Goal: Information Seeking & Learning: Learn about a topic

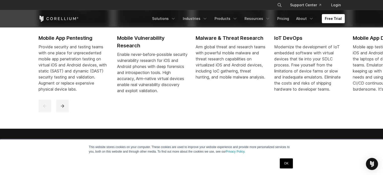
click at [286, 161] on link "OK" at bounding box center [285, 163] width 13 height 10
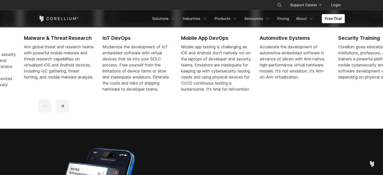
drag, startPoint x: 365, startPoint y: 65, endPoint x: 183, endPoint y: 83, distance: 183.0
click at [181, 83] on div "Mobile app testing is challenging as iOS and Android don't natively run on the …" at bounding box center [216, 68] width 70 height 48
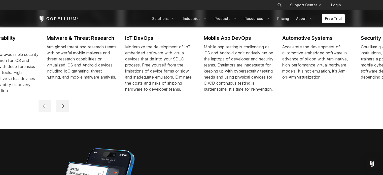
drag, startPoint x: 276, startPoint y: 76, endPoint x: 179, endPoint y: 78, distance: 97.6
click at [203, 78] on div "Mobile app testing is challenging as iOS and Android don't natively run on the …" at bounding box center [238, 68] width 70 height 48
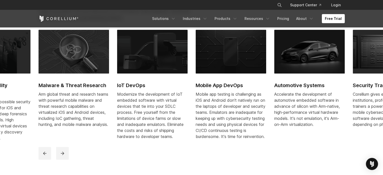
scroll to position [226, 0]
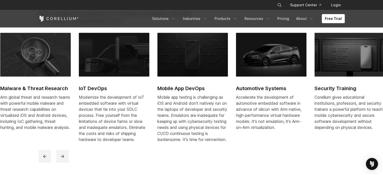
drag, startPoint x: 308, startPoint y: 97, endPoint x: 270, endPoint y: 92, distance: 38.6
click at [270, 92] on link "Automotive Systems Accelerate the development of automotive embedded software i…" at bounding box center [271, 87] width 70 height 108
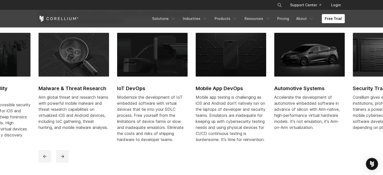
click at [219, 87] on h2 "Mobile App DevOps" at bounding box center [230, 89] width 70 height 8
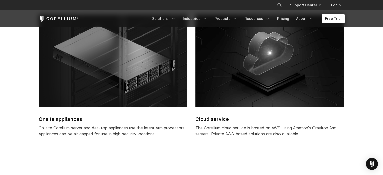
scroll to position [1484, 0]
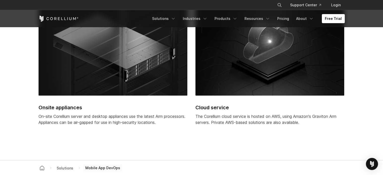
click at [222, 107] on h2 "Cloud service" at bounding box center [269, 108] width 149 height 8
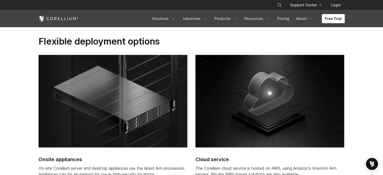
scroll to position [1408, 0]
